Goal: Task Accomplishment & Management: Manage account settings

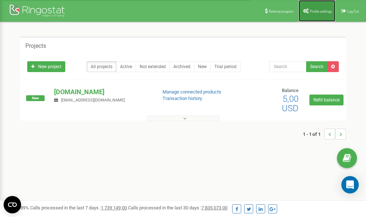
click at [310, 9] on span "Profile settings" at bounding box center [321, 11] width 22 height 4
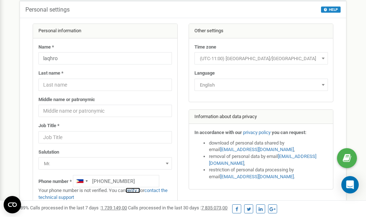
click at [134, 191] on link "verify it" at bounding box center [132, 190] width 15 height 5
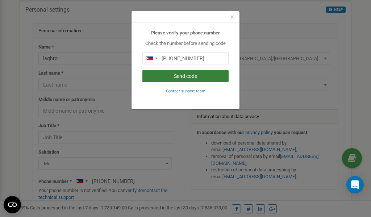
click at [192, 76] on button "Send code" at bounding box center [185, 76] width 86 height 12
